Goal: Task Accomplishment & Management: Use online tool/utility

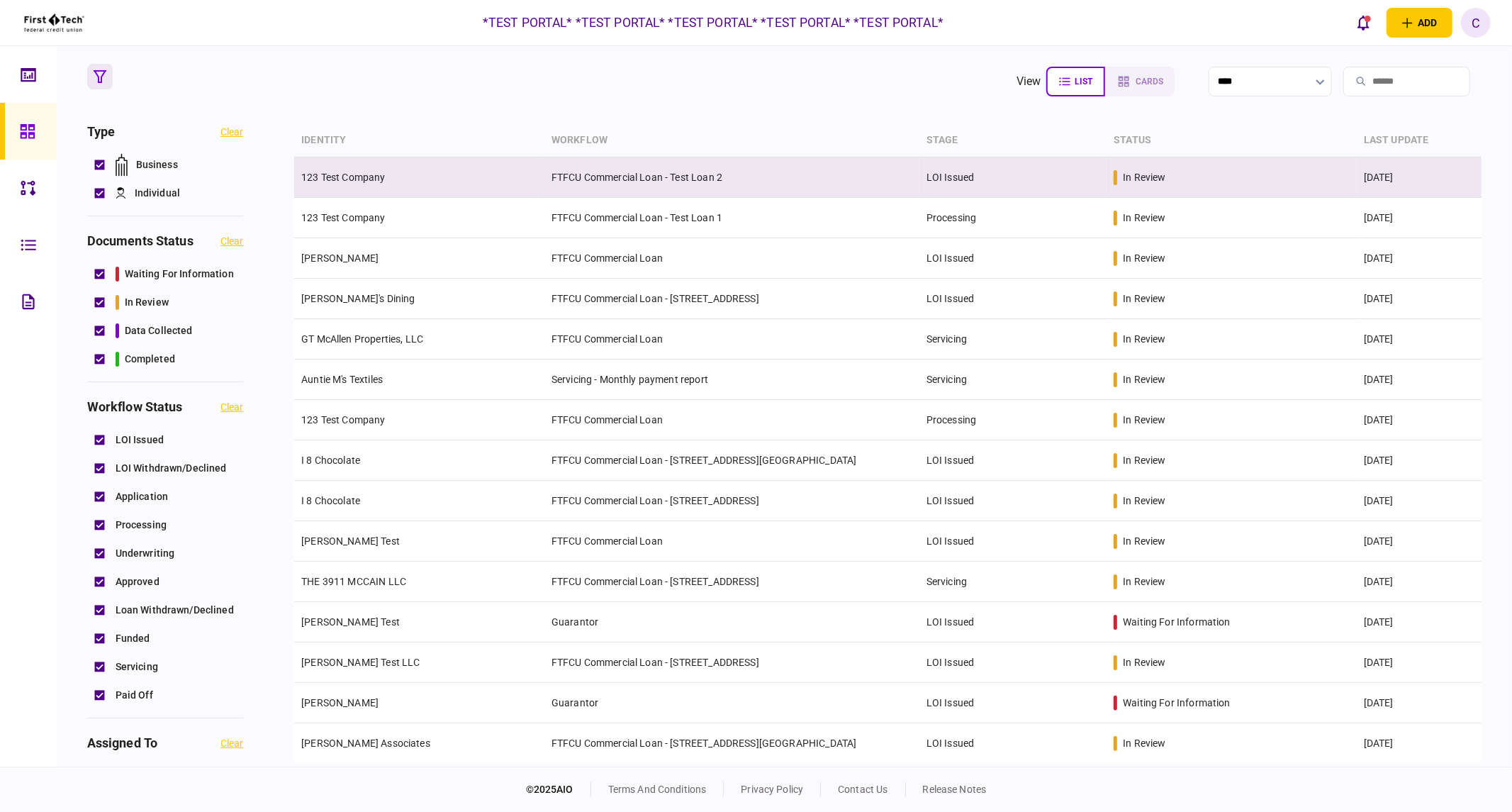
click at [586, 180] on td "FTFCU Commercial Loan - Test Loan 2" at bounding box center [731, 177] width 375 height 40
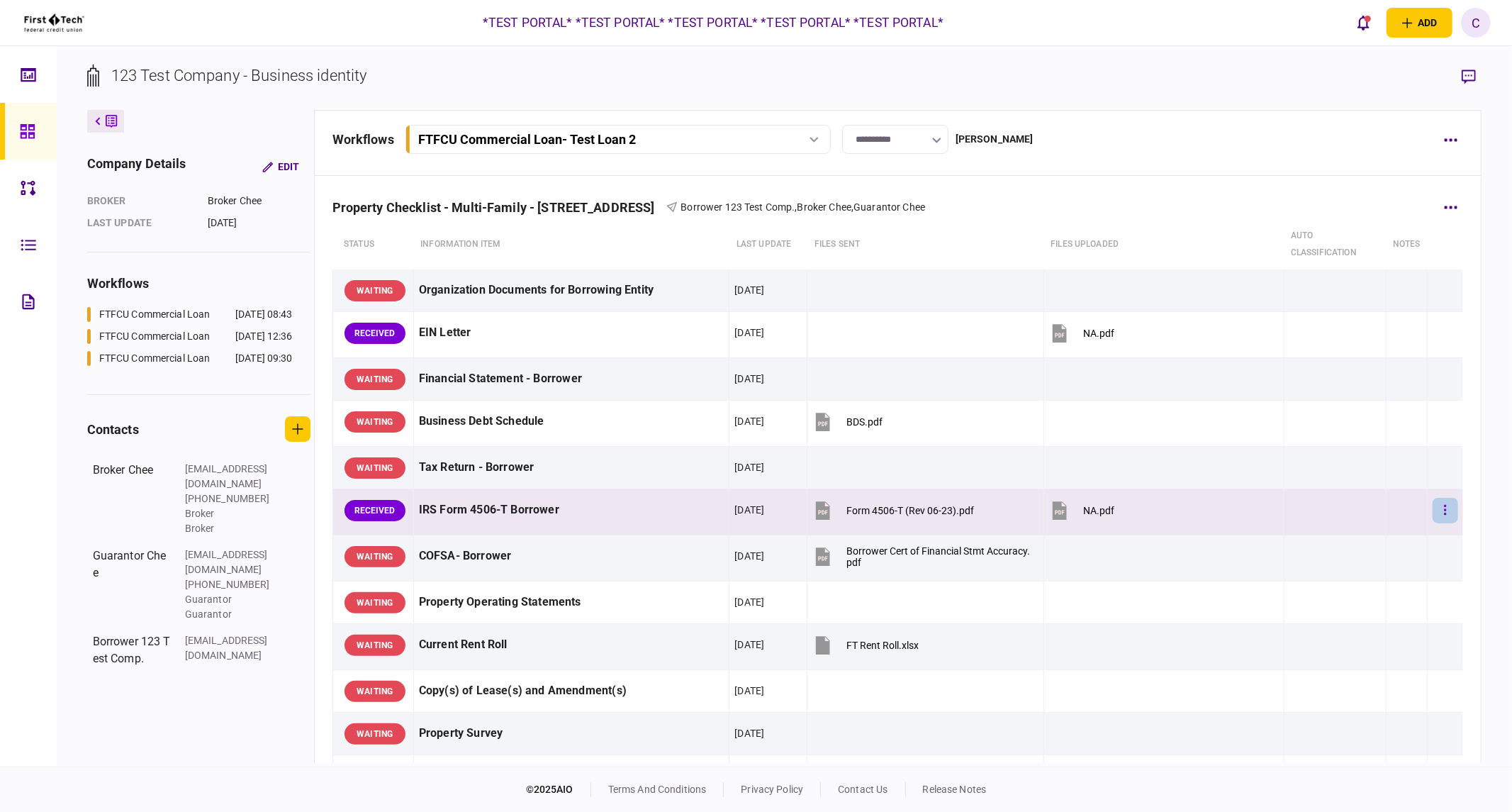
click at [1432, 509] on button "button" at bounding box center [1445, 510] width 25 height 25
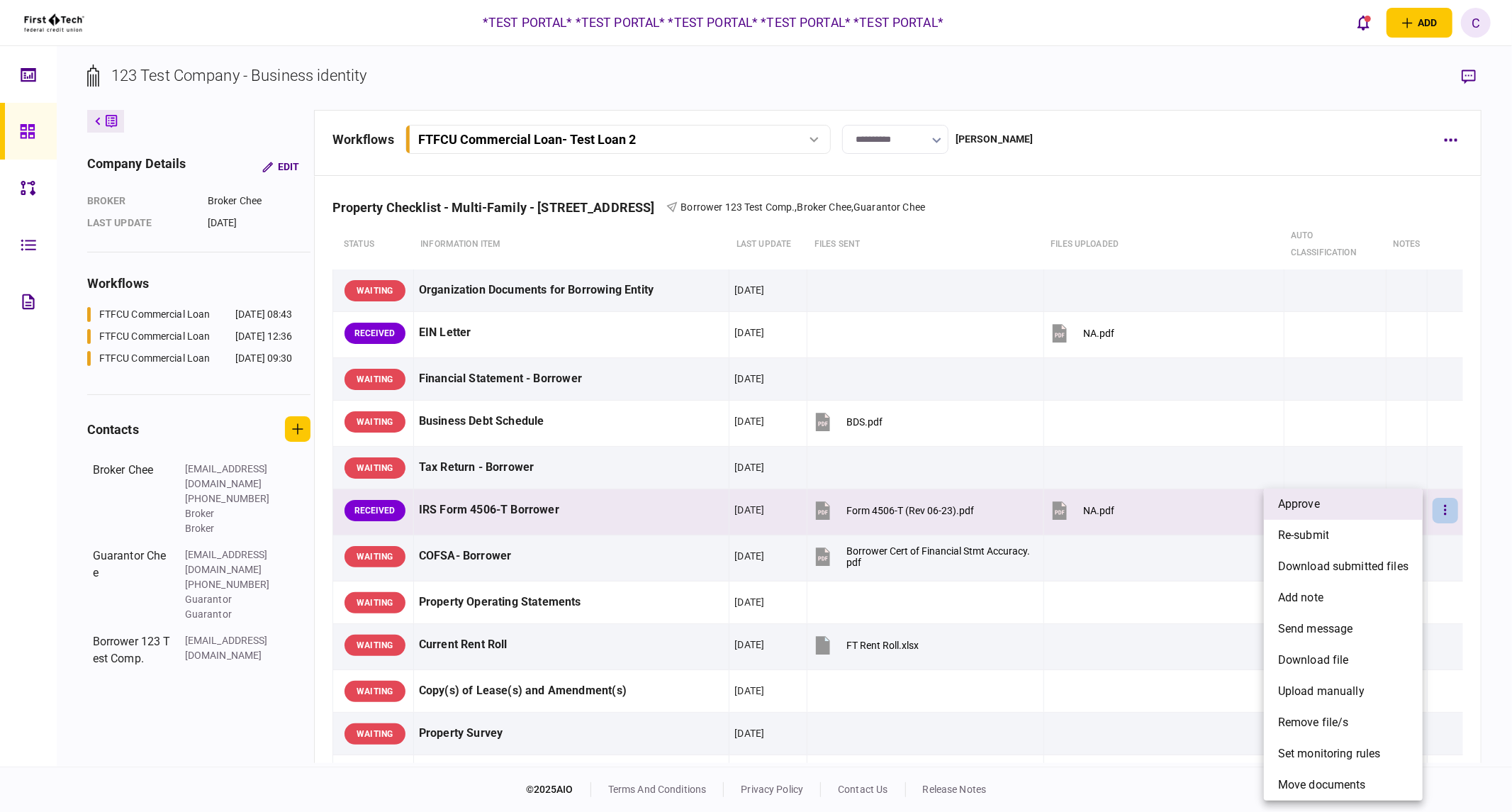
click at [1323, 507] on li "approve" at bounding box center [1343, 504] width 159 height 31
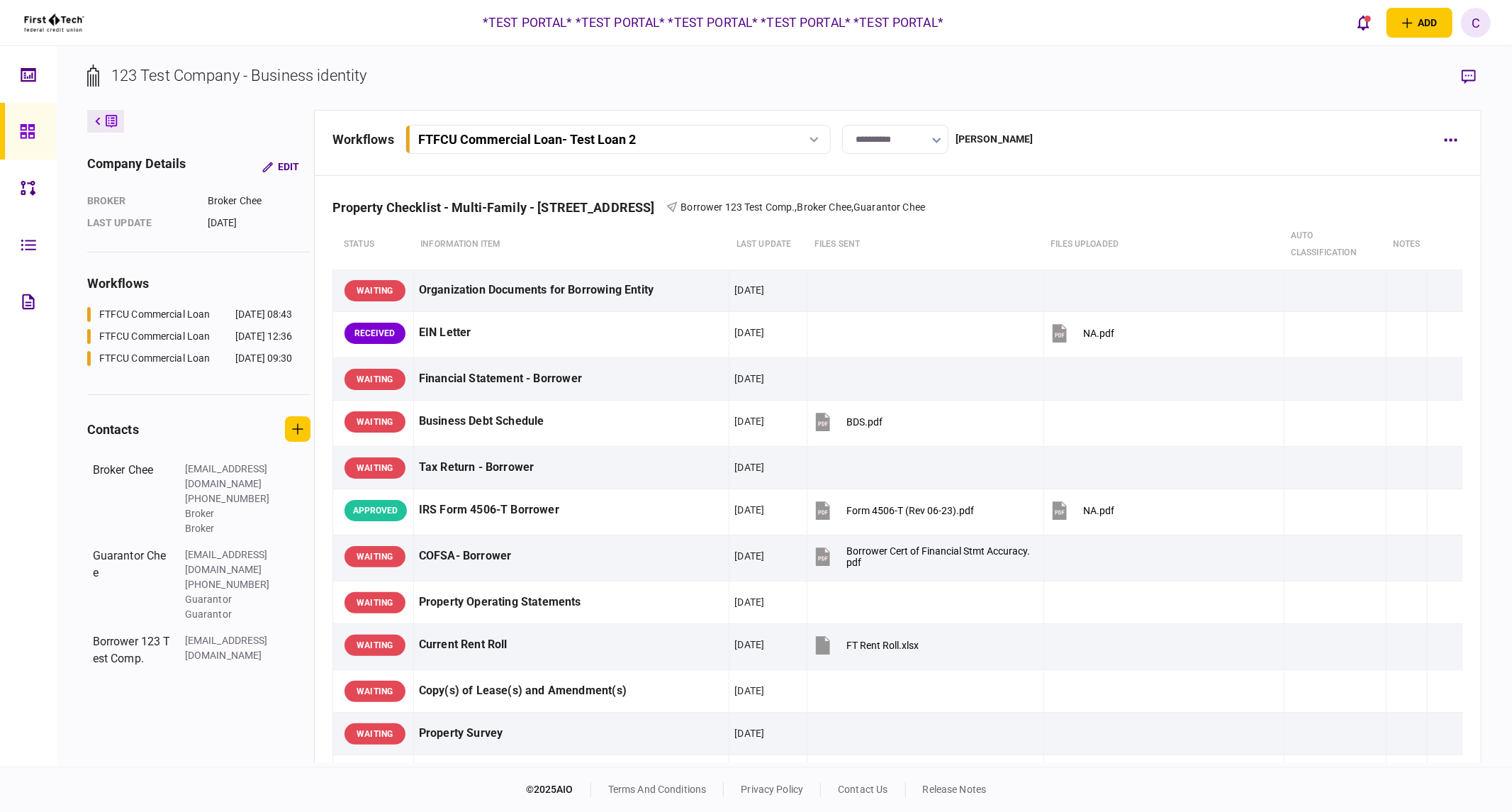
click at [1474, 22] on div "C" at bounding box center [1475, 23] width 30 height 30
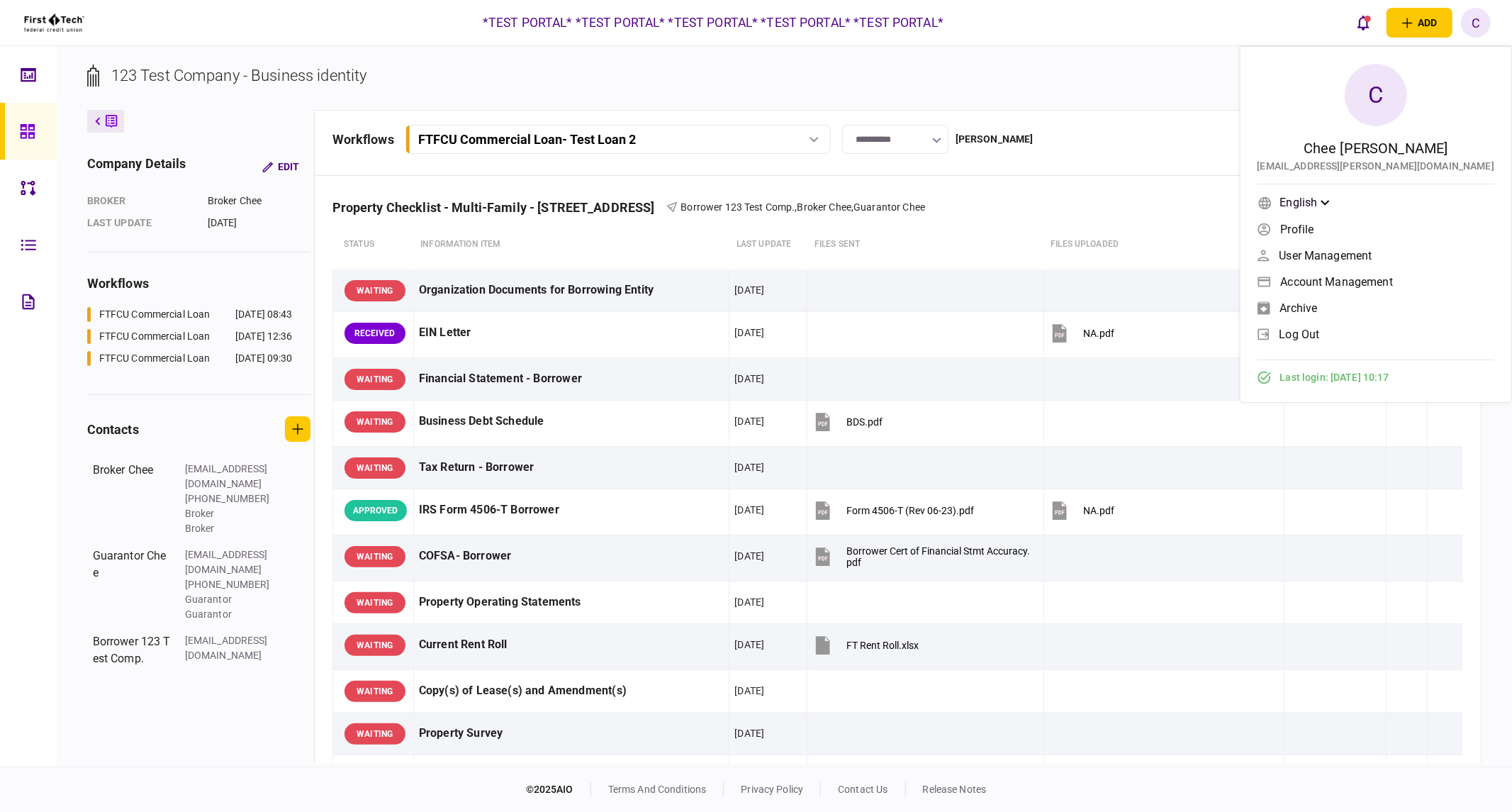
click at [1319, 339] on span "log out" at bounding box center [1299, 334] width 40 height 12
